Goal: Check status

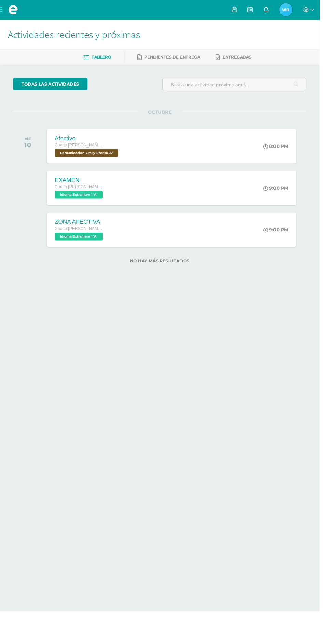
click at [287, 10] on link at bounding box center [279, 10] width 16 height 21
click at [281, 240] on icon at bounding box center [279, 240] width 5 height 5
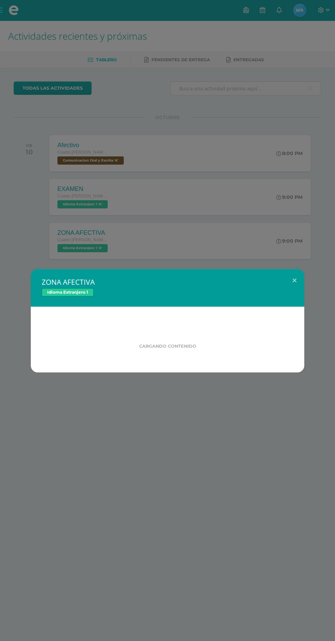
click at [295, 12] on div "ZONA AFECTIVA Idioma Extranjero 1 Cargando contenido Loading..." at bounding box center [167, 320] width 335 height 641
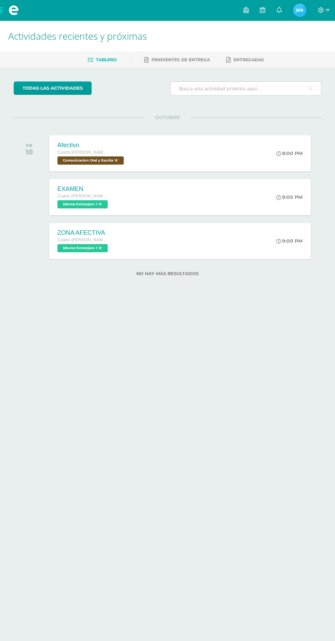
click at [297, 82] on input "text" at bounding box center [246, 88] width 151 height 13
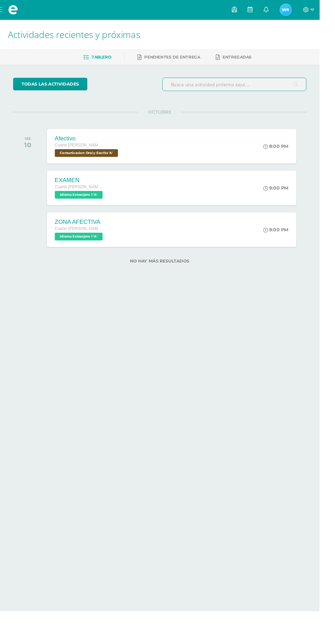
click at [308, 10] on span "Waleska Eliana Mi Perfil" at bounding box center [300, 10] width 16 height 14
click at [312, 17] on link "Waleska Eliana Mi Perfil" at bounding box center [300, 10] width 25 height 21
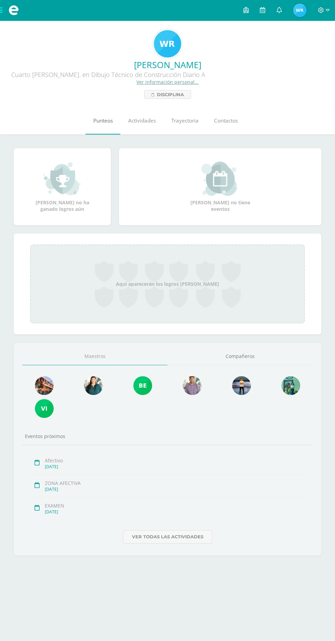
click at [89, 126] on link "Punteos" at bounding box center [103, 120] width 35 height 27
